Goal: Transaction & Acquisition: Book appointment/travel/reservation

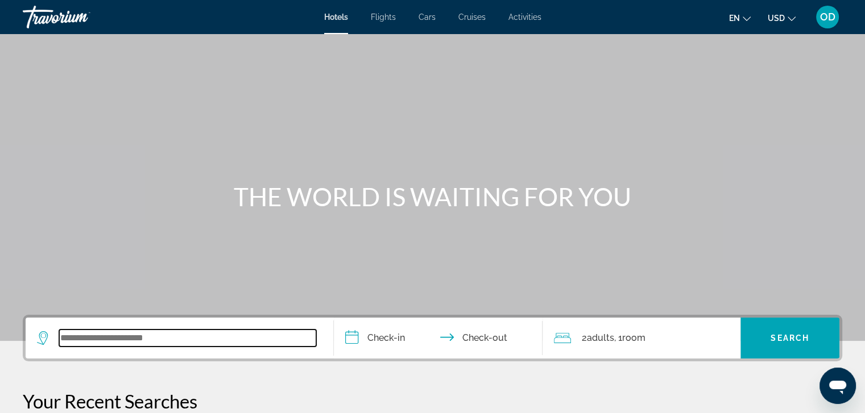
click at [187, 336] on input "Search widget" at bounding box center [187, 338] width 257 height 17
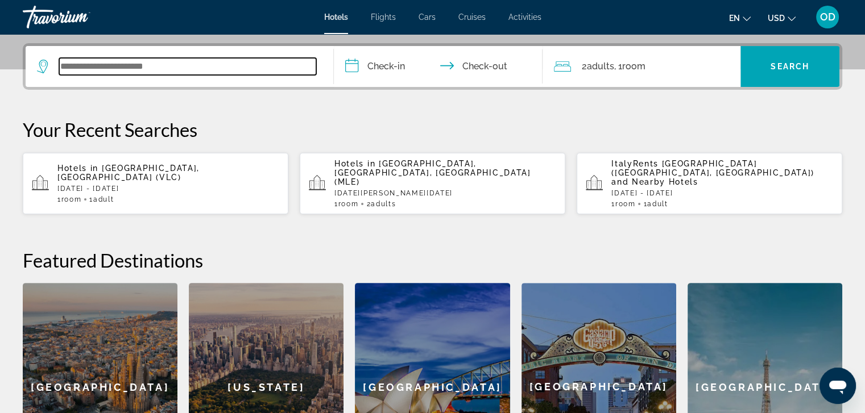
scroll to position [277, 0]
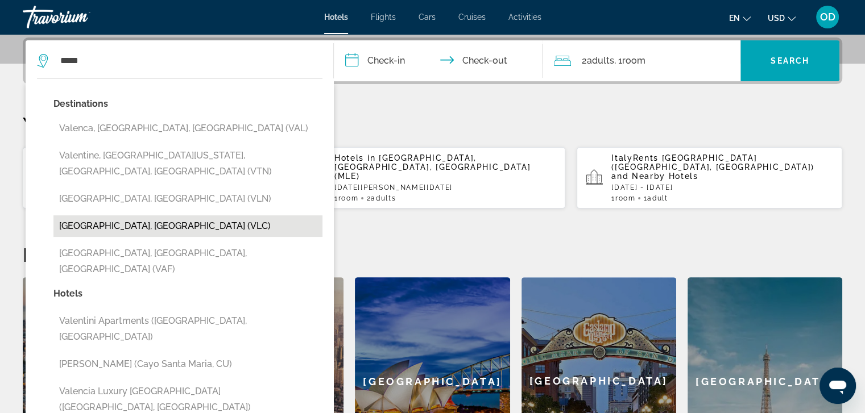
click at [119, 215] on button "[GEOGRAPHIC_DATA], [GEOGRAPHIC_DATA] (VLC)" at bounding box center [187, 226] width 269 height 22
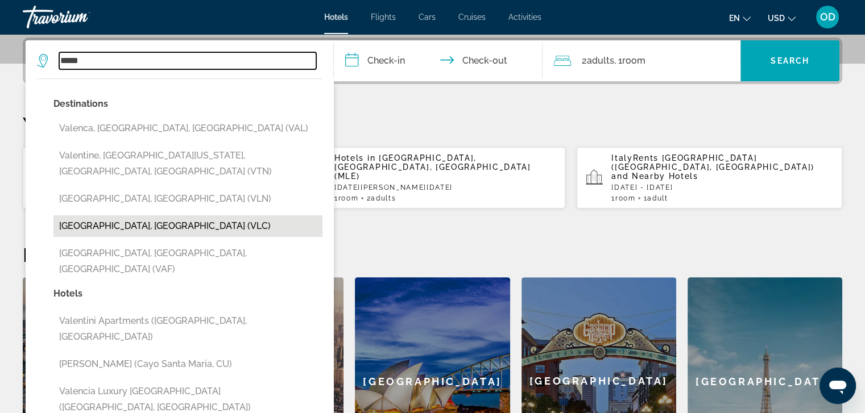
type input "**********"
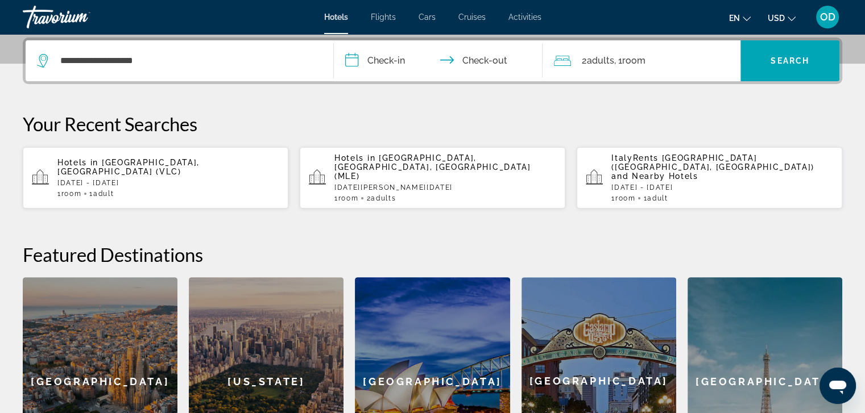
click at [392, 63] on input "**********" at bounding box center [441, 62] width 214 height 44
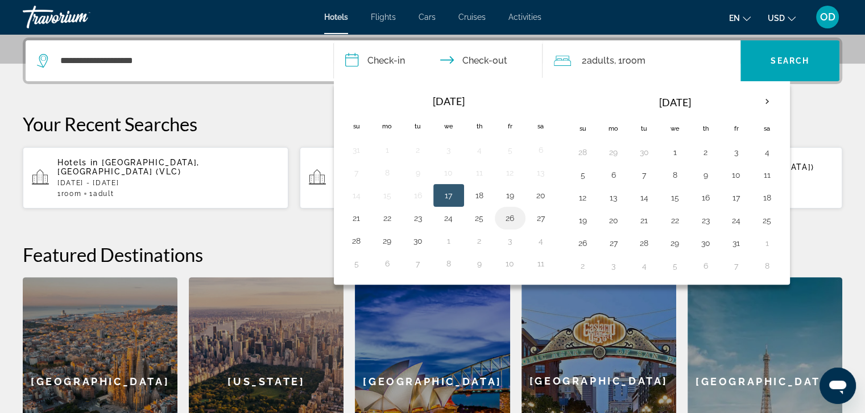
click at [509, 213] on button "26" at bounding box center [510, 218] width 18 height 16
click at [471, 64] on input "**********" at bounding box center [441, 62] width 214 height 44
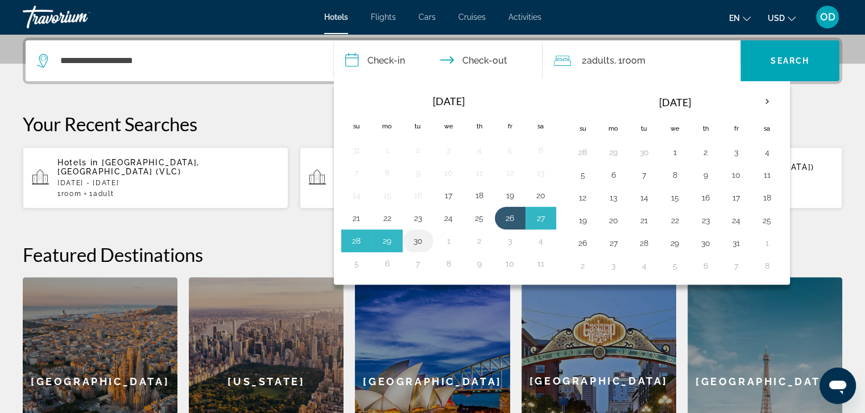
click at [416, 239] on button "30" at bounding box center [418, 241] width 18 height 16
type input "**********"
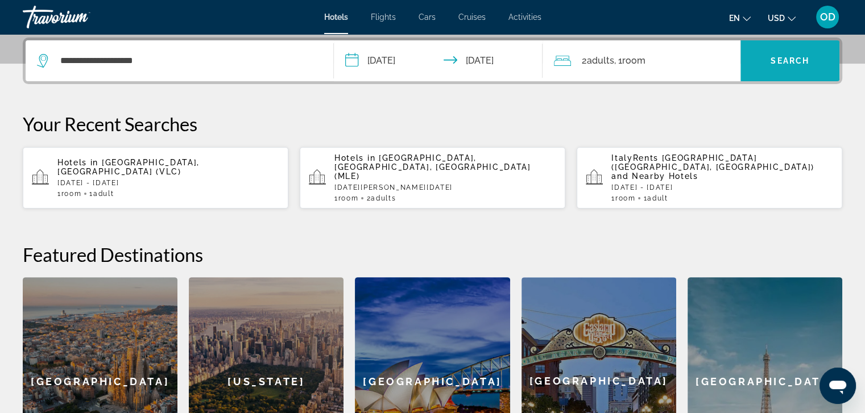
click at [772, 60] on span "Search" at bounding box center [789, 60] width 39 height 9
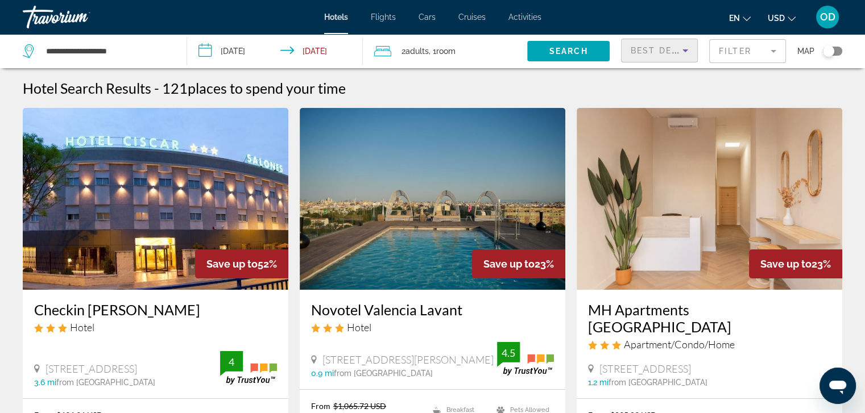
click at [683, 51] on icon "Sort by" at bounding box center [685, 51] width 14 height 14
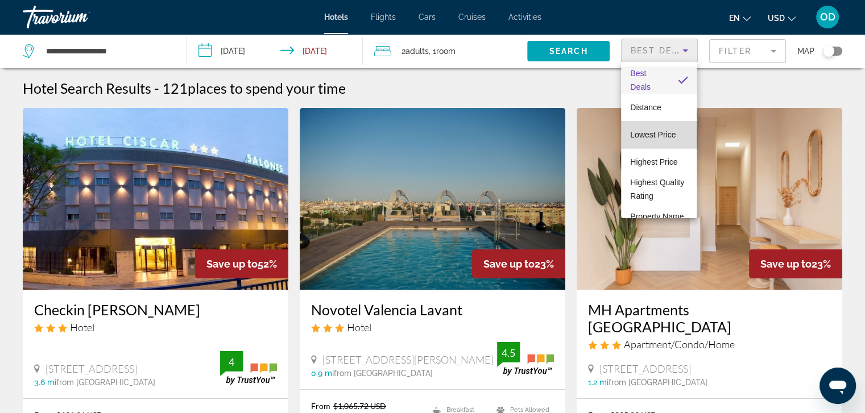
click at [659, 137] on span "Lowest Price" at bounding box center [652, 134] width 45 height 9
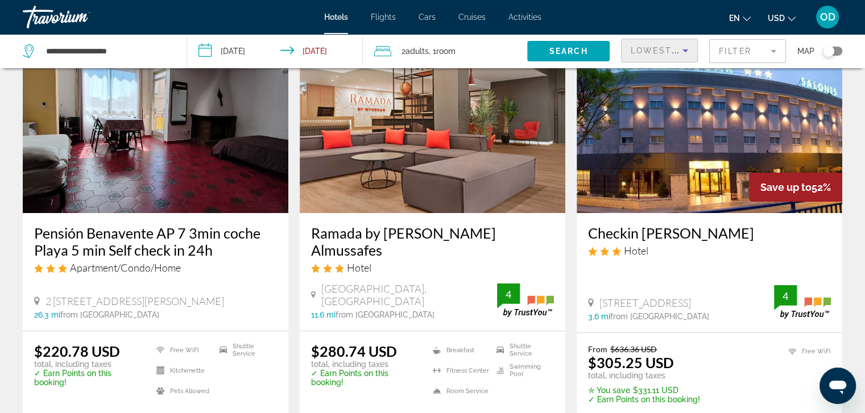
scroll to position [114, 0]
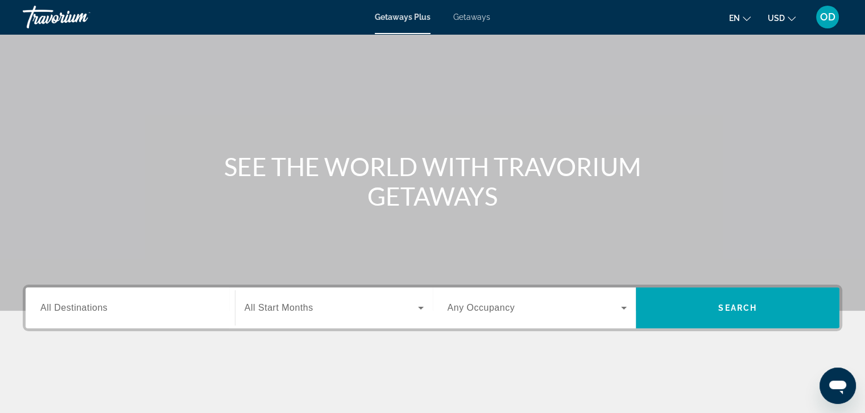
scroll to position [87, 0]
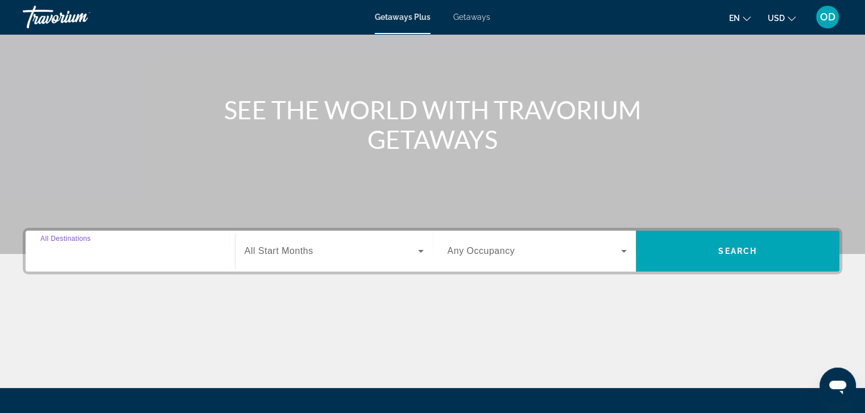
click at [118, 250] on input "Destination All Destinations" at bounding box center [130, 252] width 180 height 14
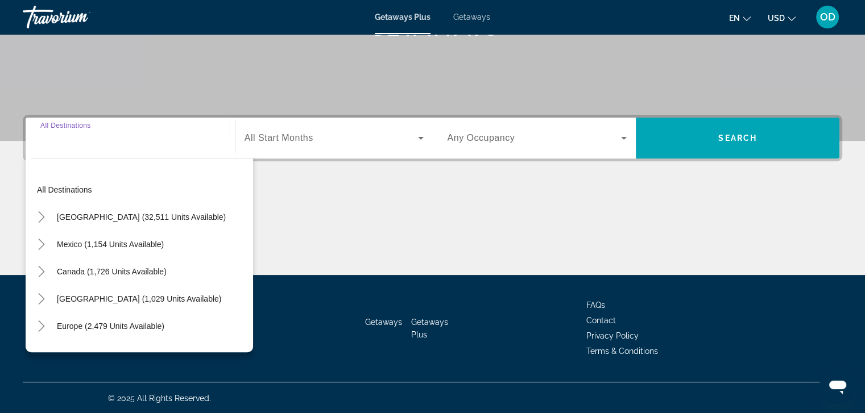
scroll to position [201, 0]
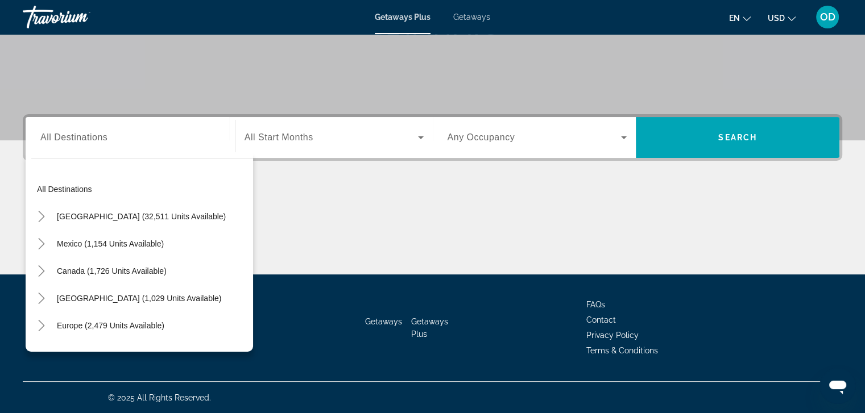
click at [430, 238] on div "Main content" at bounding box center [432, 231] width 819 height 85
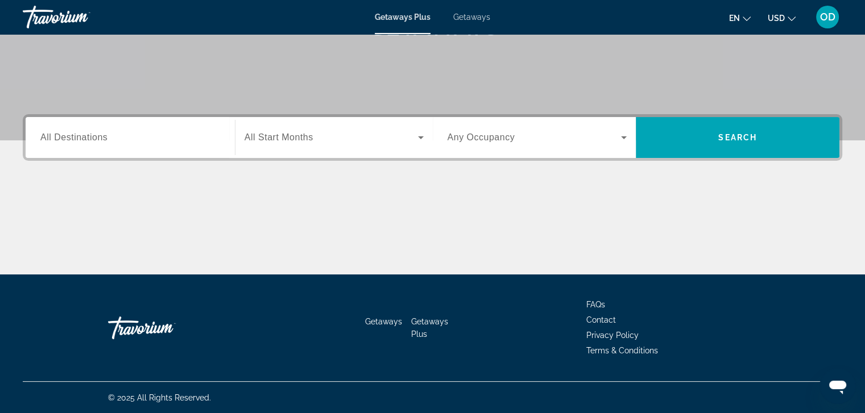
scroll to position [0, 0]
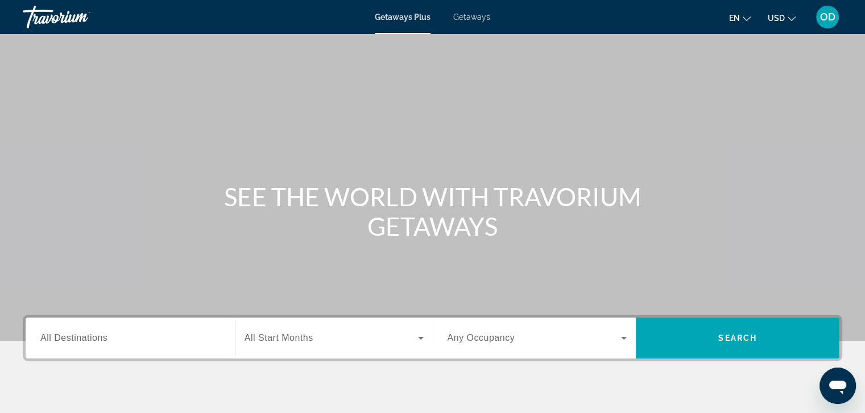
click at [477, 22] on div "Getaways Plus Getaways en English Español Français Italiano Português русский U…" at bounding box center [432, 17] width 865 height 30
click at [475, 16] on span "Getaways" at bounding box center [471, 17] width 37 height 9
click at [414, 18] on span "Getaways Plus" at bounding box center [402, 17] width 55 height 9
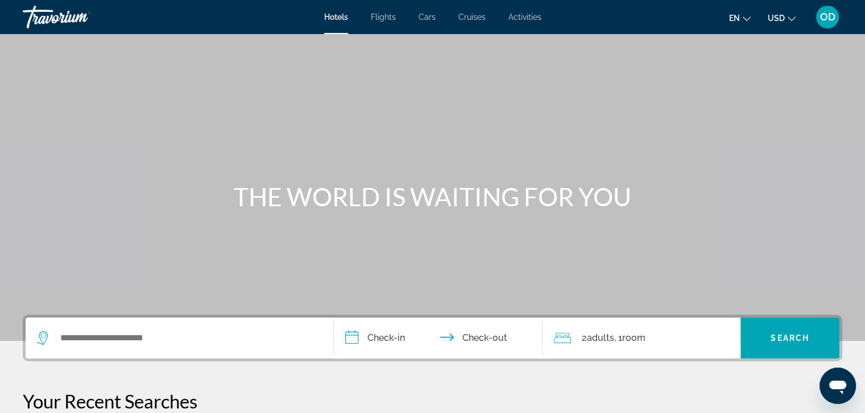
click at [430, 18] on span "Cars" at bounding box center [426, 17] width 17 height 9
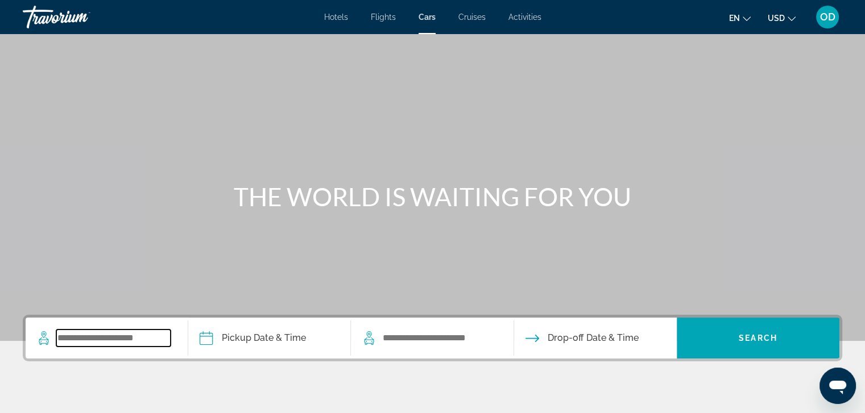
click at [131, 345] on input "Search widget" at bounding box center [113, 338] width 114 height 17
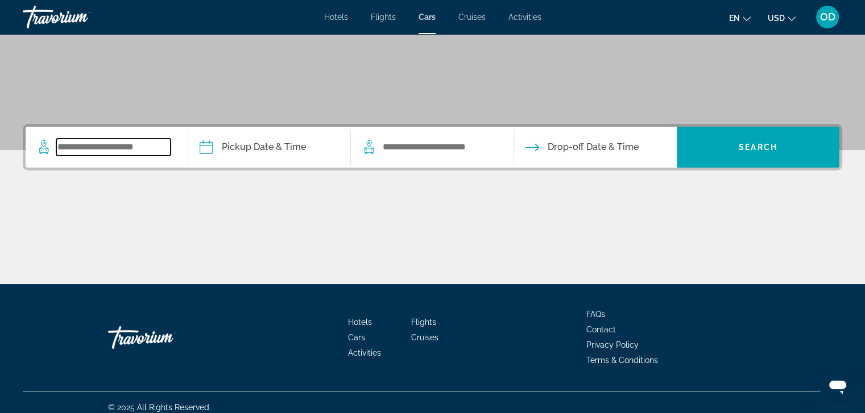
scroll to position [201, 0]
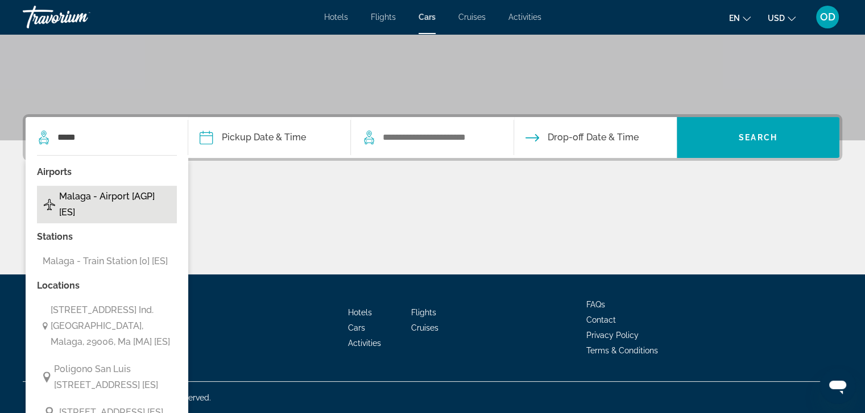
click at [128, 205] on span "Malaga - Airport [AGP] [ES]" at bounding box center [115, 205] width 112 height 32
type input "**********"
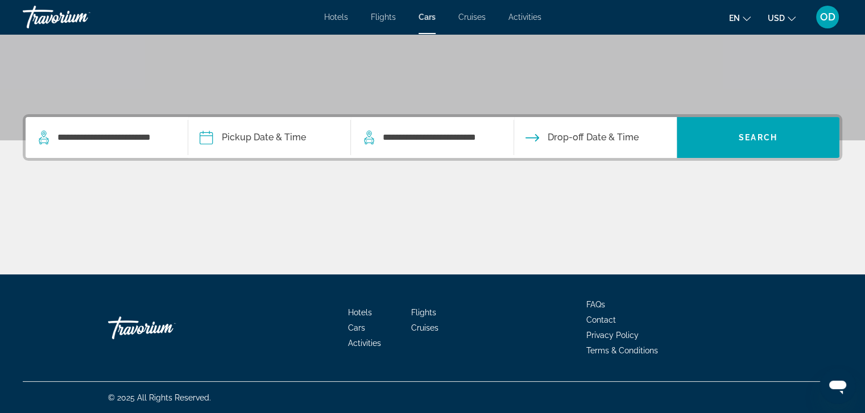
click at [274, 140] on input "Pickup date" at bounding box center [268, 139] width 167 height 44
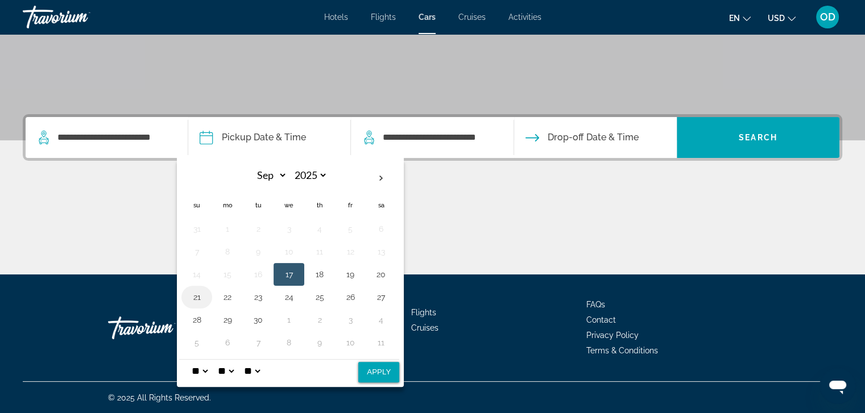
click at [190, 295] on button "21" at bounding box center [197, 297] width 18 height 16
click at [380, 297] on button "27" at bounding box center [381, 297] width 18 height 16
click at [196, 294] on button "21" at bounding box center [197, 297] width 18 height 16
click at [375, 375] on button "Apply" at bounding box center [378, 372] width 41 height 20
type input "**********"
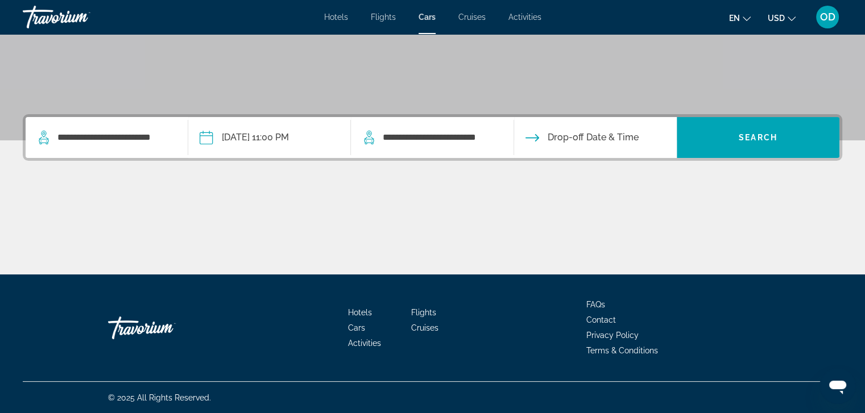
click at [616, 144] on input "Drop-off date" at bounding box center [594, 139] width 167 height 44
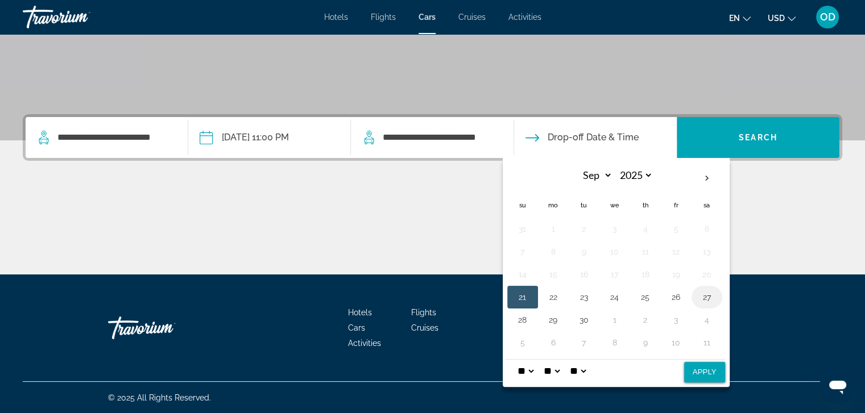
click at [704, 296] on button "27" at bounding box center [706, 297] width 18 height 16
click at [775, 255] on div "Main content" at bounding box center [432, 231] width 819 height 85
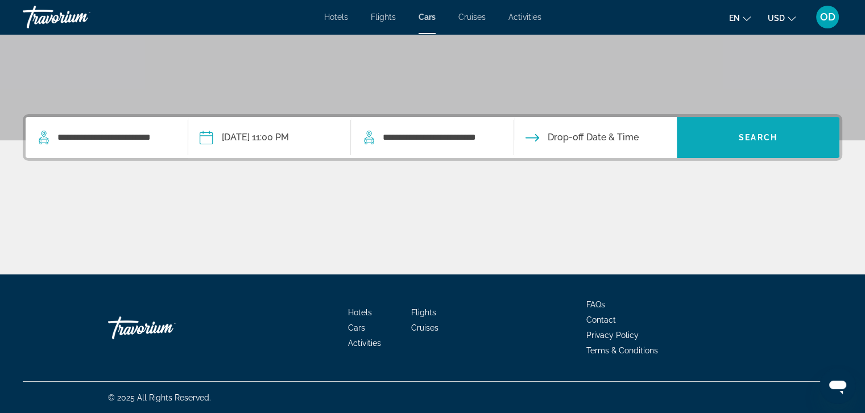
click at [756, 138] on span "Search" at bounding box center [757, 137] width 39 height 9
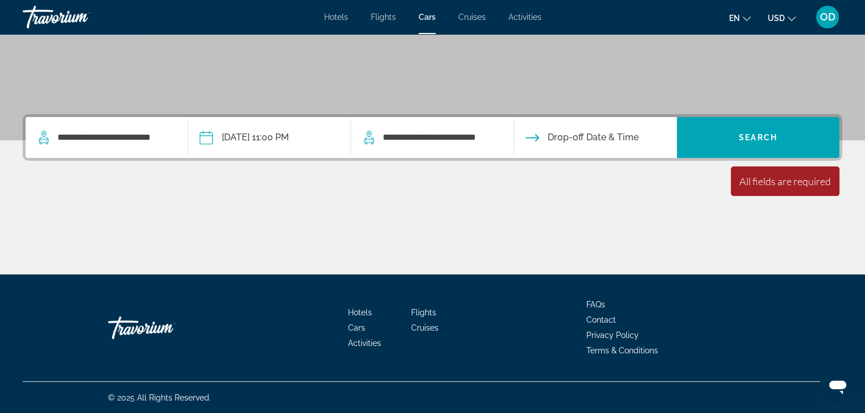
click at [600, 143] on input "Drop-off date" at bounding box center [594, 139] width 167 height 44
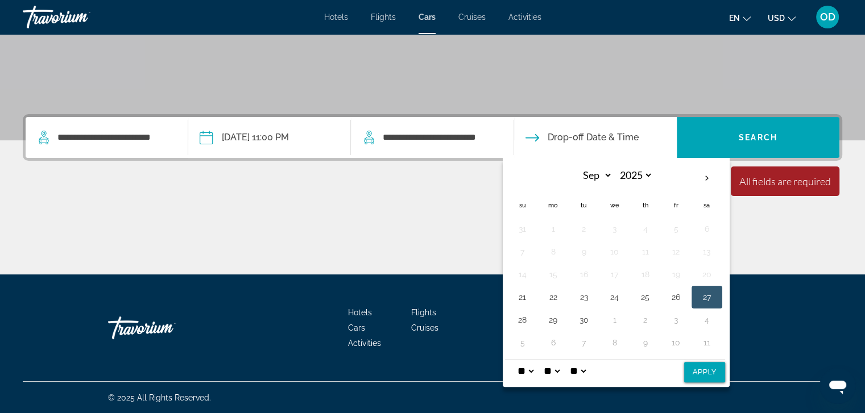
click at [697, 293] on button "27" at bounding box center [706, 297] width 18 height 16
click at [698, 371] on button "Apply" at bounding box center [704, 372] width 41 height 20
type input "**********"
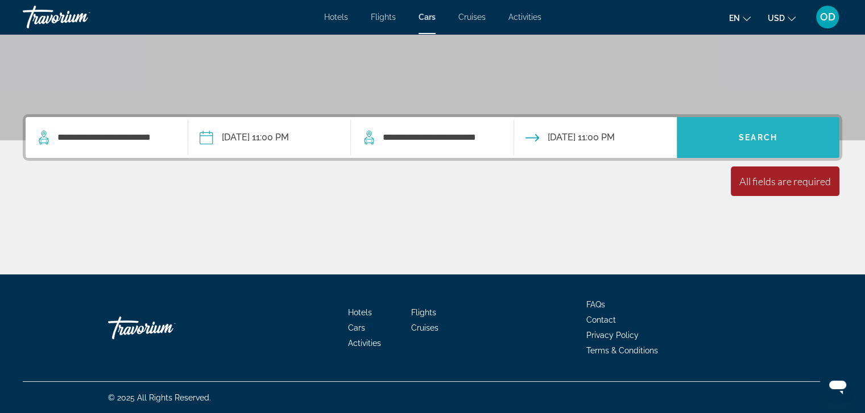
click at [753, 133] on span "Search" at bounding box center [757, 137] width 39 height 9
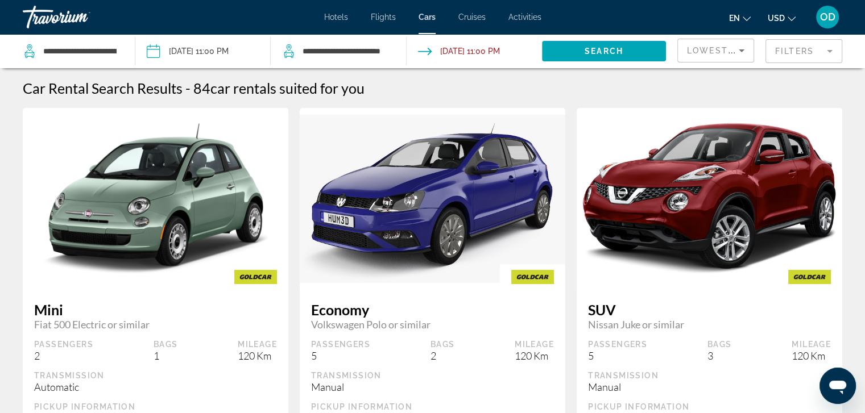
click at [468, 18] on span "Cruises" at bounding box center [471, 17] width 27 height 9
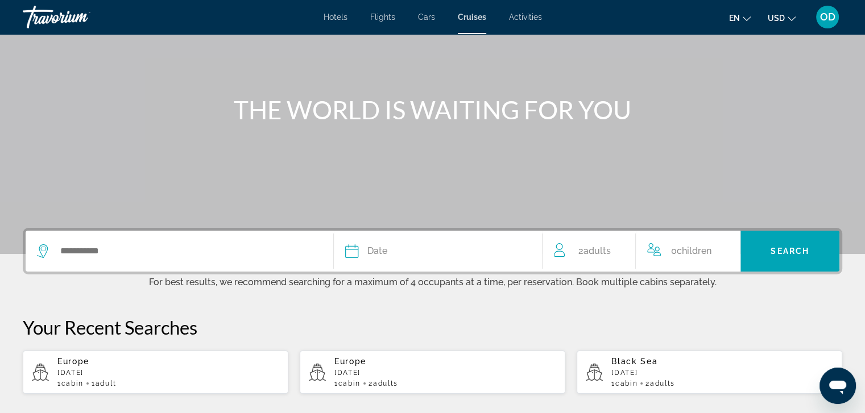
scroll to position [227, 0]
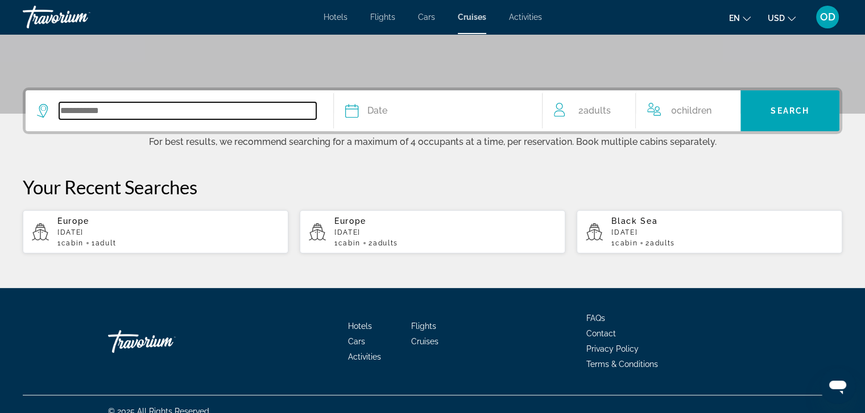
click at [109, 108] on input "Search widget" at bounding box center [187, 110] width 257 height 17
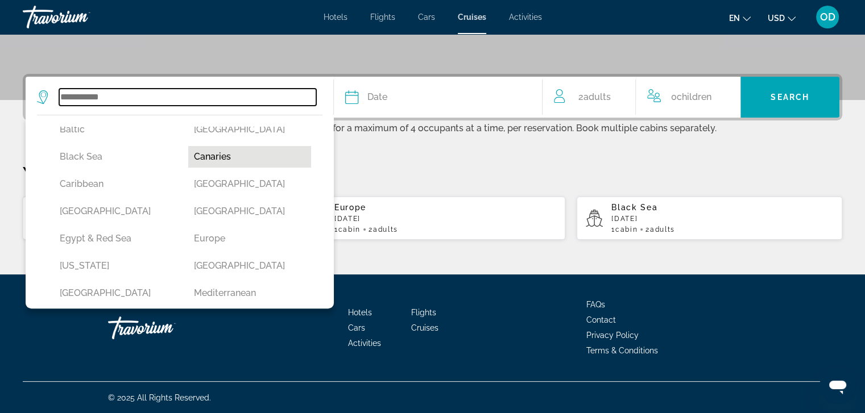
scroll to position [114, 0]
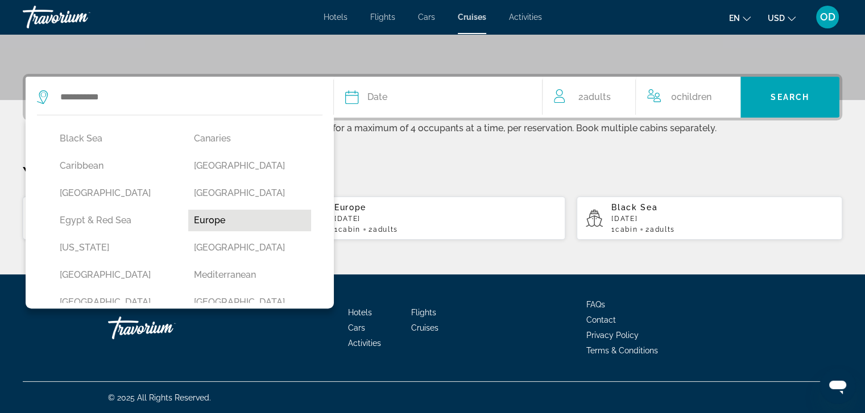
click at [209, 221] on button "Europe" at bounding box center [249, 221] width 123 height 22
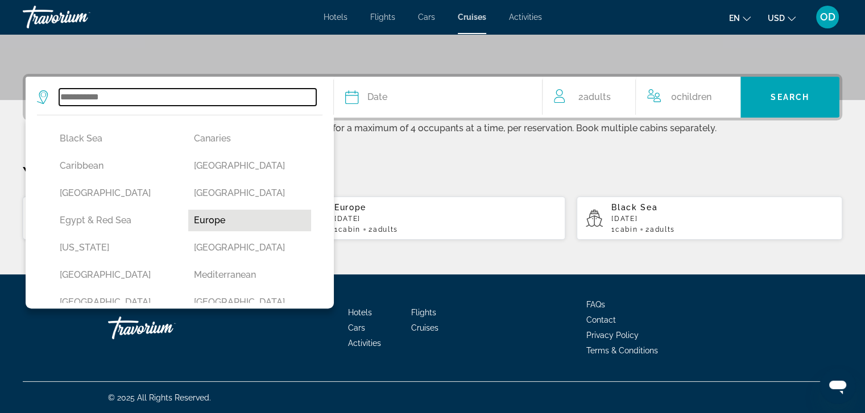
type input "******"
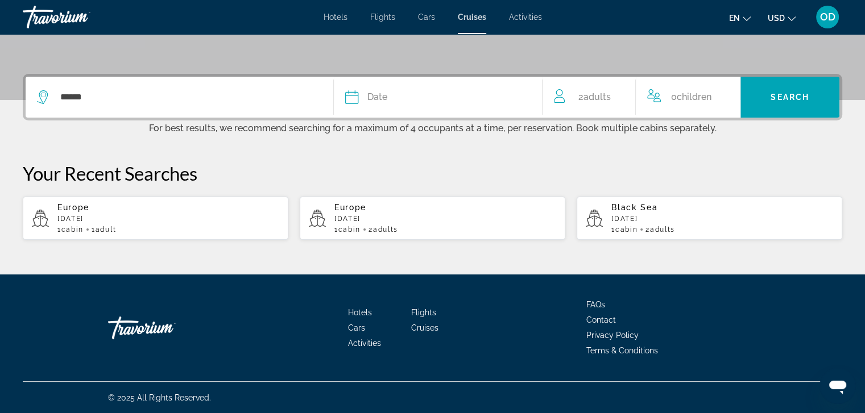
click at [117, 215] on p "October 2025" at bounding box center [168, 219] width 222 height 8
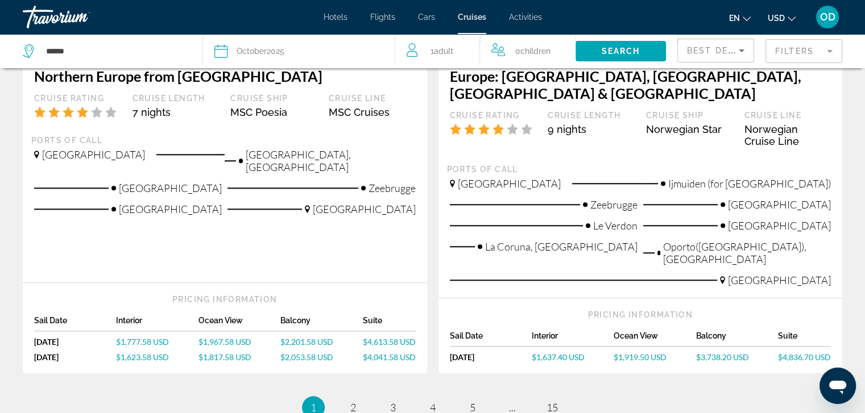
scroll to position [1194, 0]
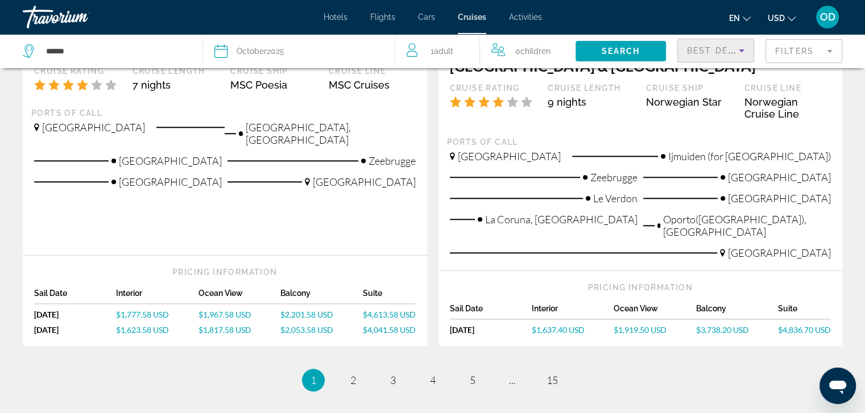
click at [741, 52] on icon "Sort by" at bounding box center [741, 51] width 14 height 14
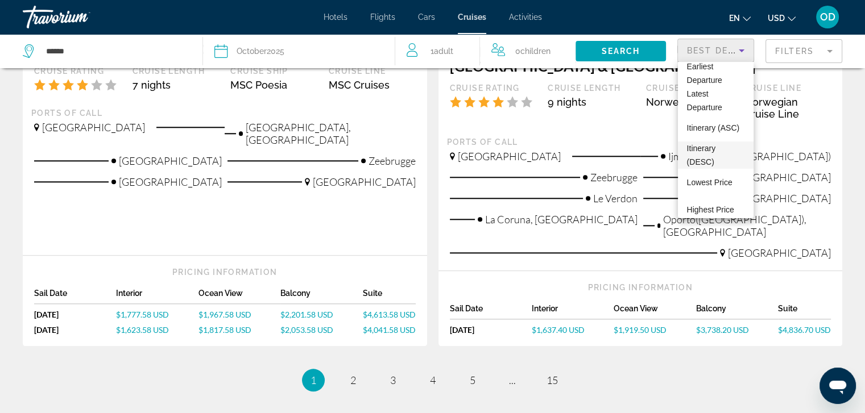
scroll to position [43, 0]
click at [713, 176] on span "Lowest Price" at bounding box center [709, 173] width 45 height 9
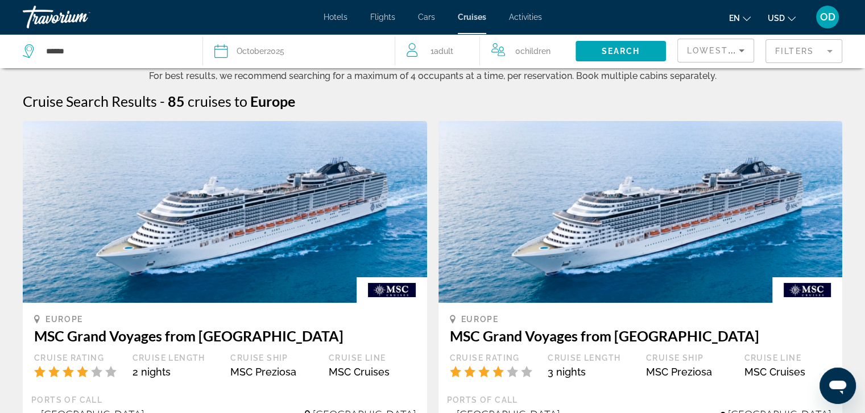
click at [518, 19] on span "Activities" at bounding box center [525, 17] width 33 height 9
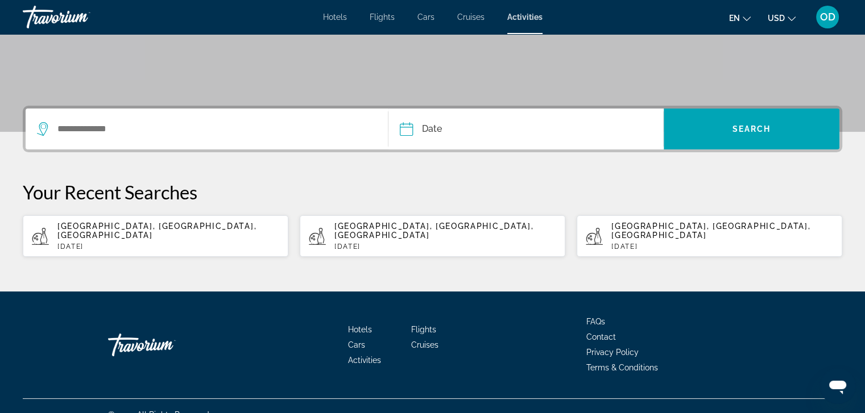
scroll to position [217, 0]
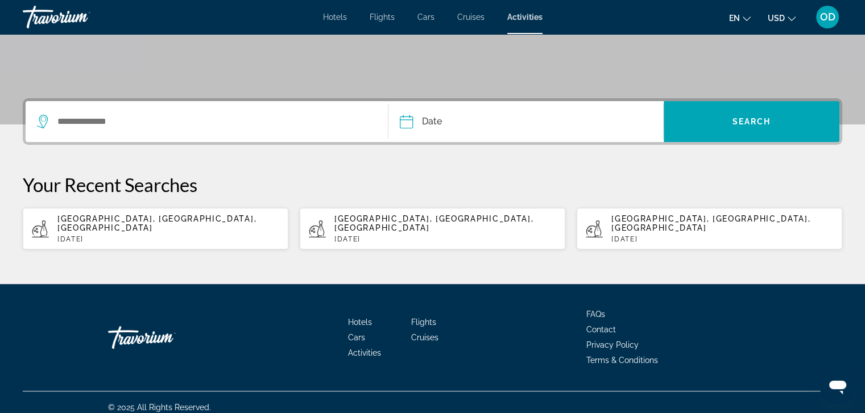
click at [382, 18] on span "Flights" at bounding box center [381, 17] width 25 height 9
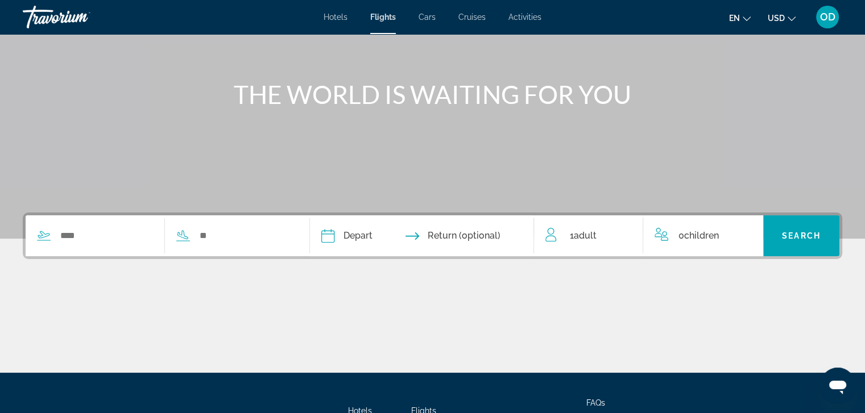
scroll to position [114, 0]
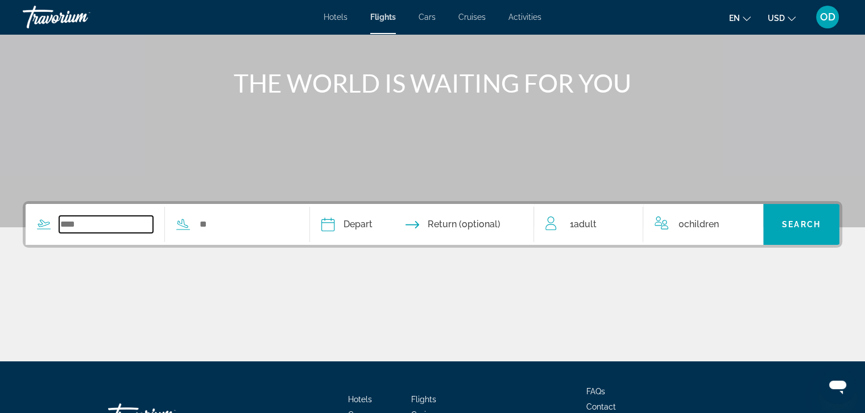
click at [89, 223] on input "Search widget" at bounding box center [106, 224] width 94 height 17
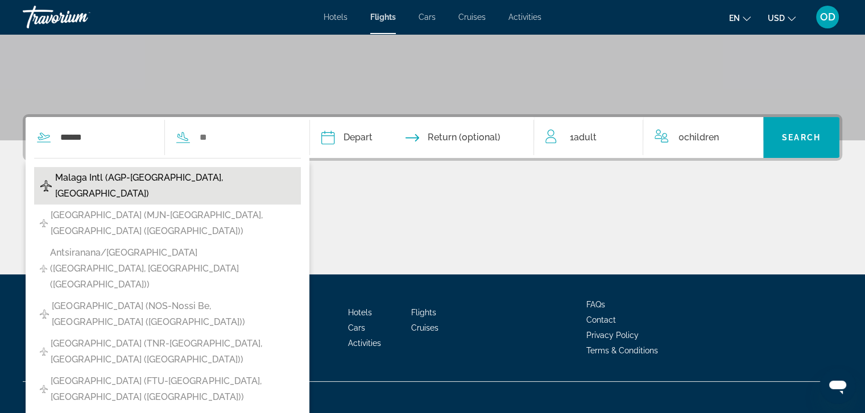
click at [134, 180] on span "Malaga Intl (AGP-Malaga, Spain)" at bounding box center [175, 186] width 240 height 32
type input "**********"
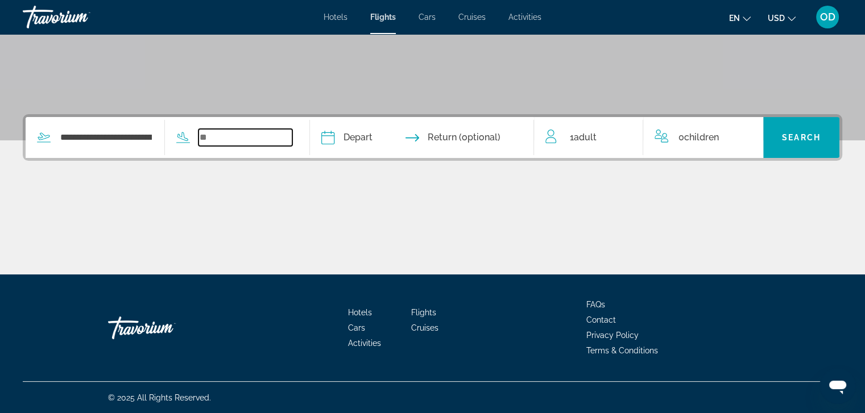
click at [250, 140] on input "Search widget" at bounding box center [245, 137] width 94 height 17
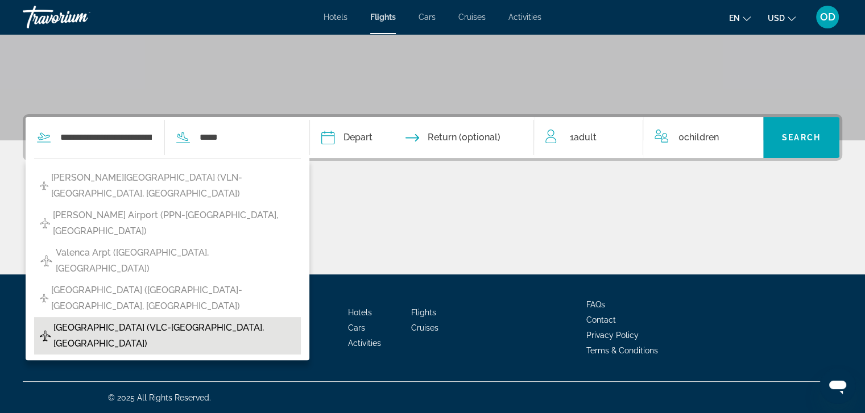
click at [132, 320] on span "Valencia Airport (VLC-Valencia, Spain)" at bounding box center [174, 336] width 242 height 32
type input "**********"
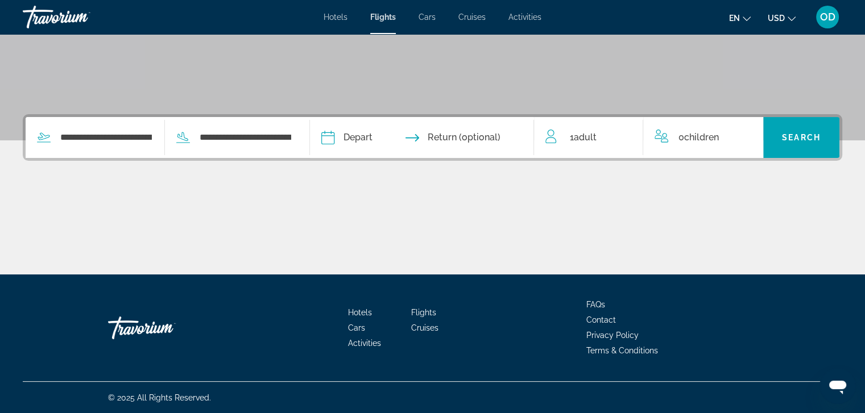
click at [379, 138] on input "Depart date" at bounding box center [373, 139] width 111 height 44
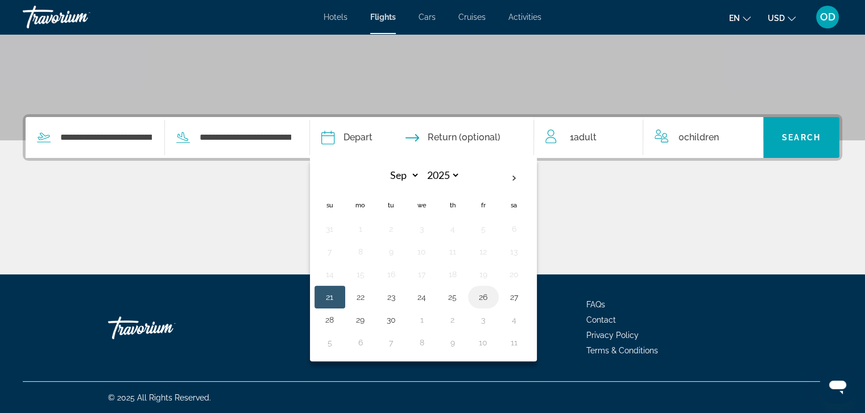
click at [492, 297] on button "26" at bounding box center [483, 297] width 18 height 16
type input "**********"
select select "*"
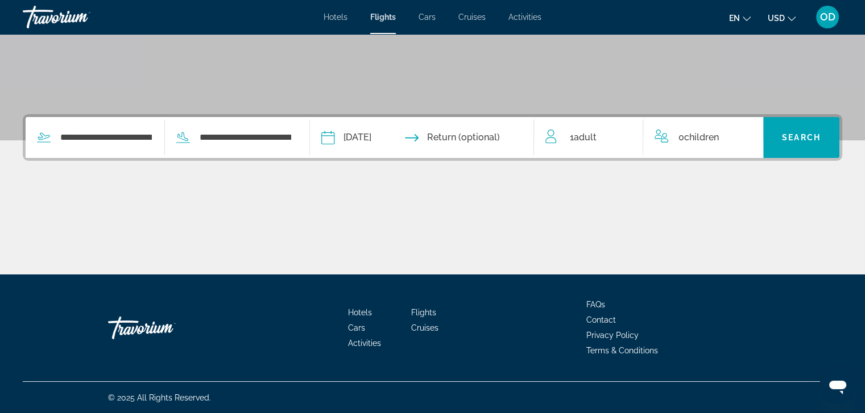
click at [480, 142] on input "Return date" at bounding box center [482, 139] width 111 height 44
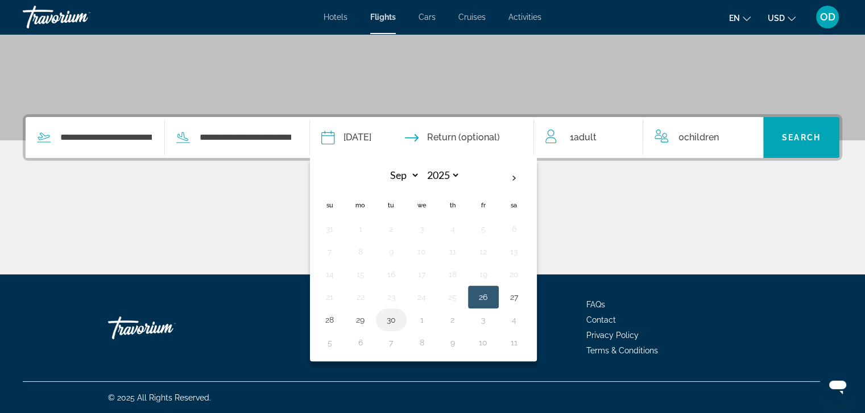
click at [400, 321] on button "30" at bounding box center [391, 320] width 18 height 16
type input "**********"
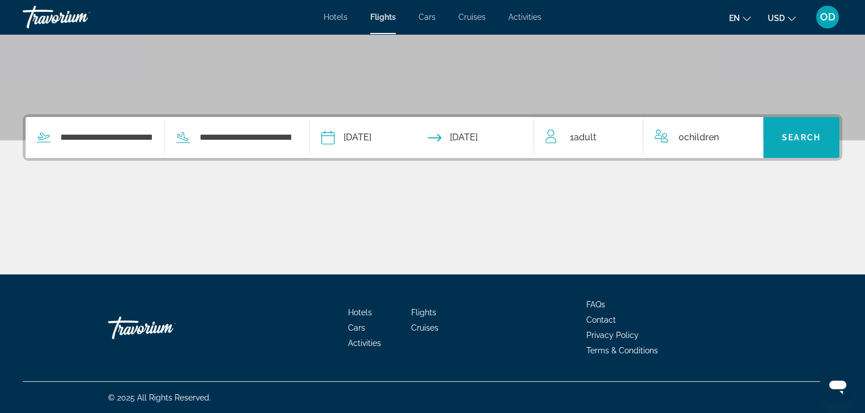
click at [783, 135] on span "Search" at bounding box center [801, 137] width 39 height 9
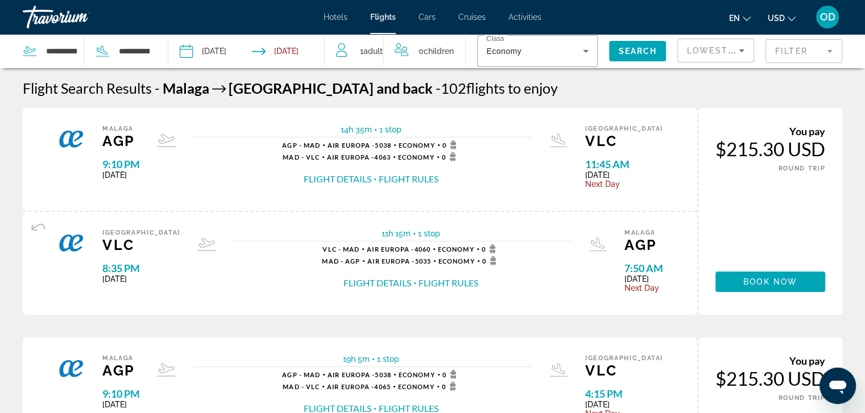
click at [343, 18] on span "Hotels" at bounding box center [335, 17] width 24 height 9
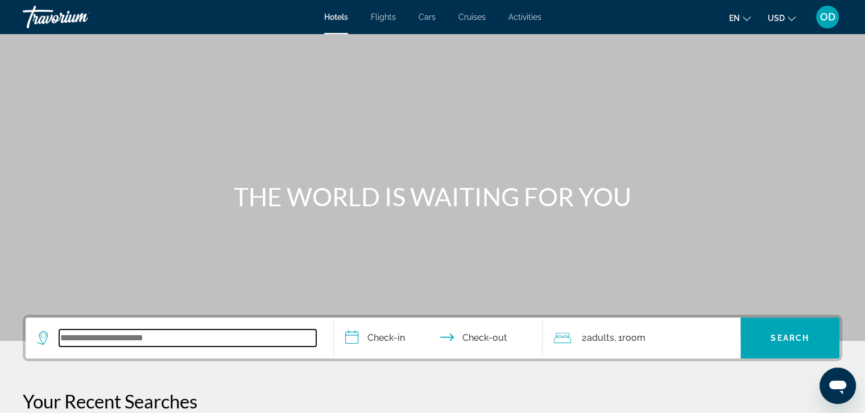
click at [160, 337] on input "Search widget" at bounding box center [187, 338] width 257 height 17
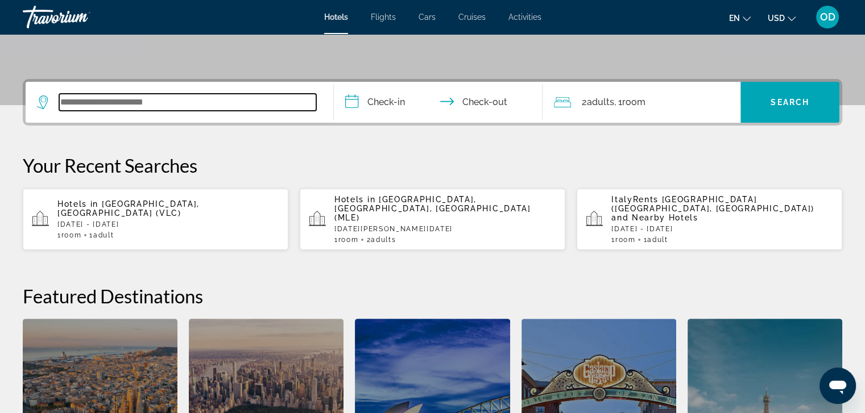
scroll to position [277, 0]
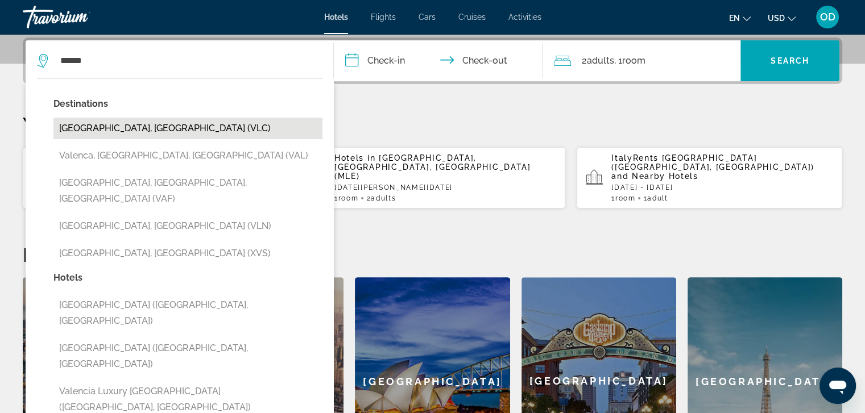
click at [146, 127] on button "[GEOGRAPHIC_DATA], [GEOGRAPHIC_DATA] (VLC)" at bounding box center [187, 129] width 269 height 22
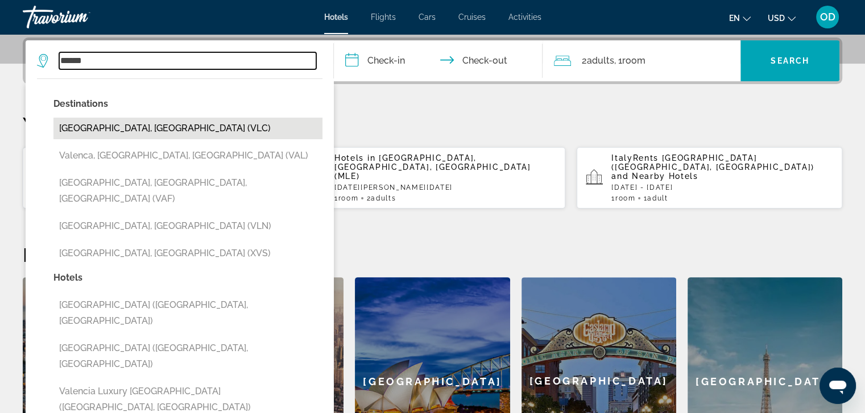
type input "**********"
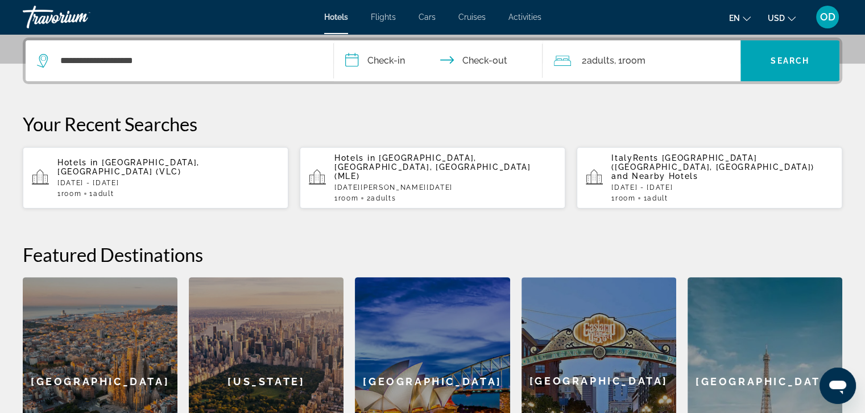
click at [387, 58] on input "**********" at bounding box center [441, 62] width 214 height 44
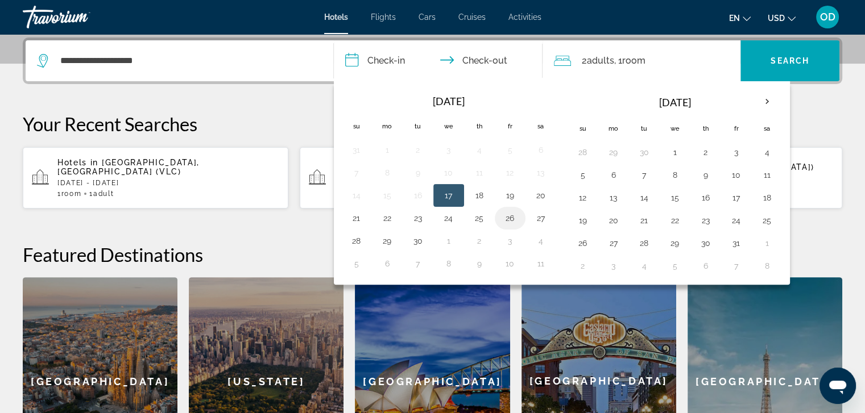
click at [505, 217] on button "26" at bounding box center [510, 218] width 18 height 16
click at [476, 59] on input "**********" at bounding box center [441, 62] width 214 height 44
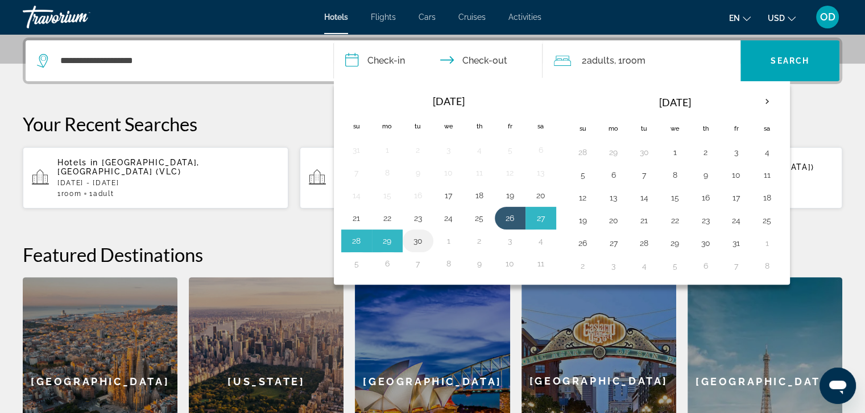
click at [414, 243] on button "30" at bounding box center [418, 241] width 18 height 16
type input "**********"
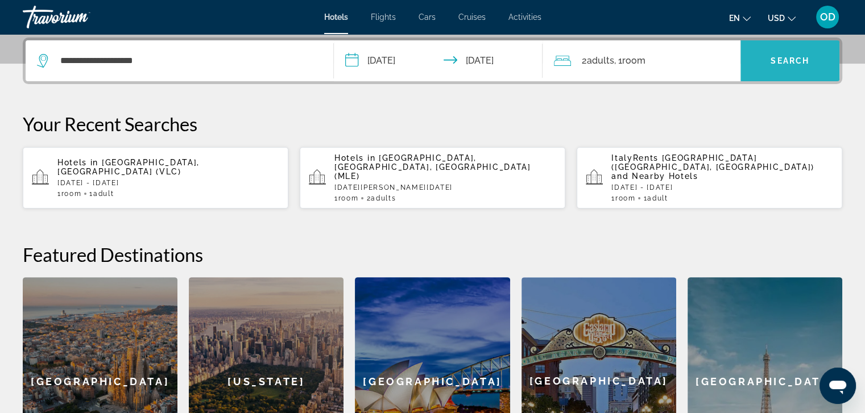
click at [773, 63] on span "Search" at bounding box center [789, 60] width 39 height 9
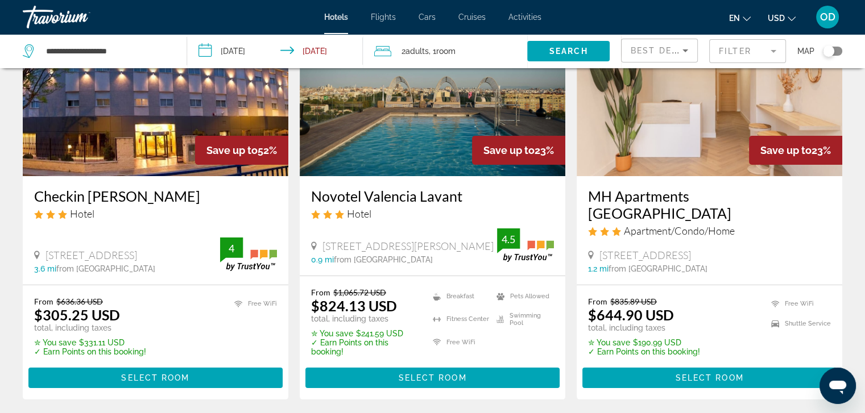
scroll to position [171, 0]
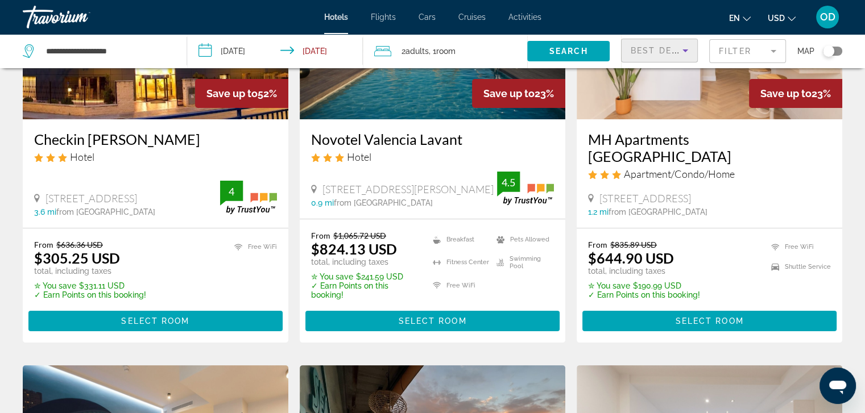
click at [681, 50] on icon "Sort by" at bounding box center [685, 51] width 14 height 14
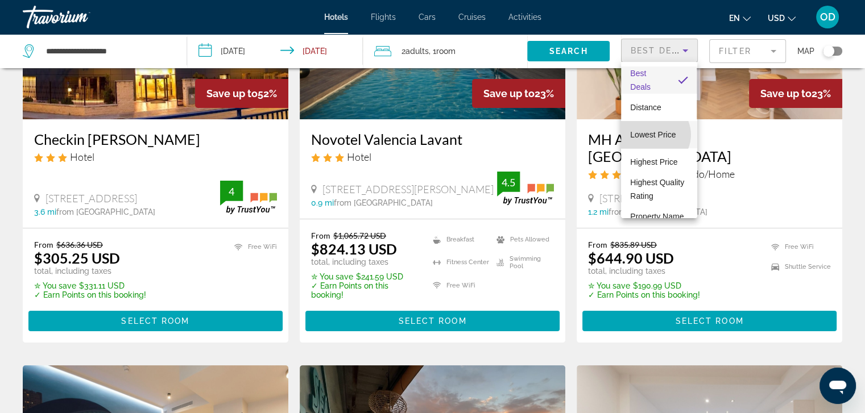
click at [654, 135] on span "Lowest Price" at bounding box center [652, 134] width 45 height 9
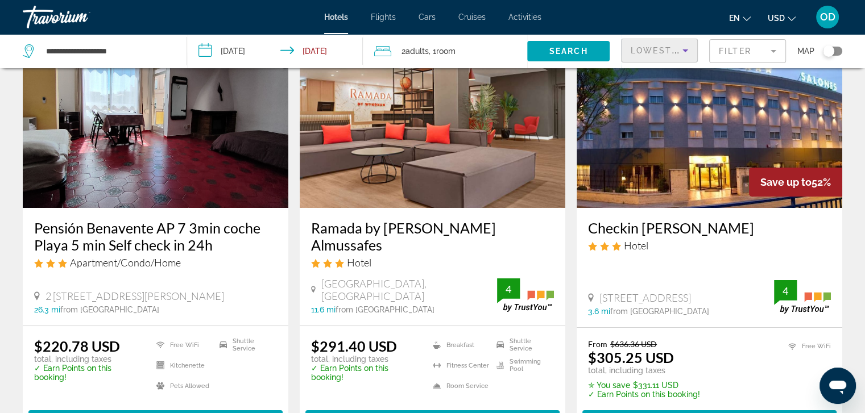
scroll to position [114, 0]
